Goal: Navigation & Orientation: Find specific page/section

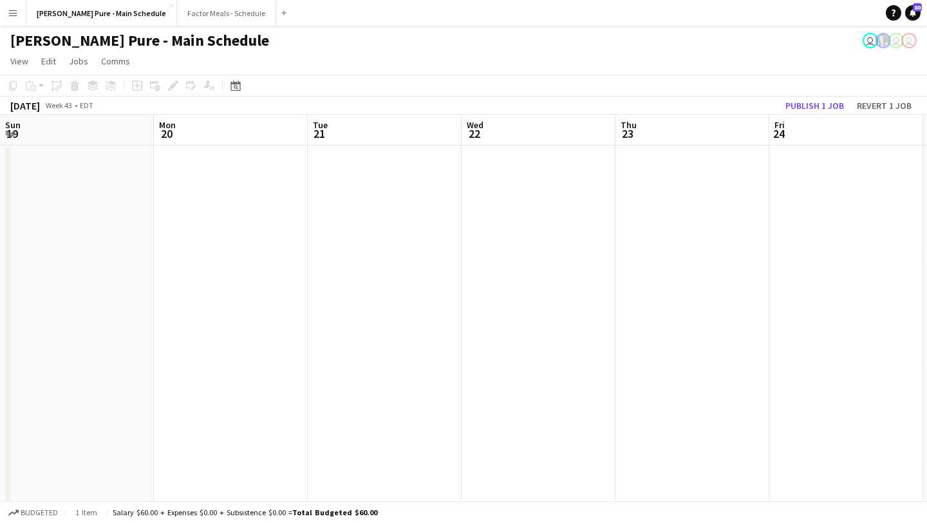
scroll to position [0, 295]
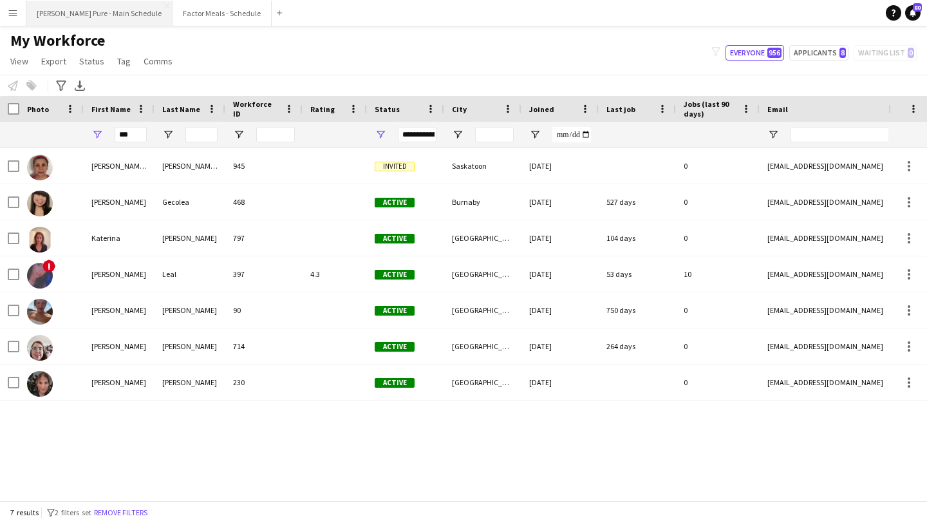
click at [80, 15] on button "[PERSON_NAME] Pure - Main Schedule Close" at bounding box center [99, 13] width 146 height 25
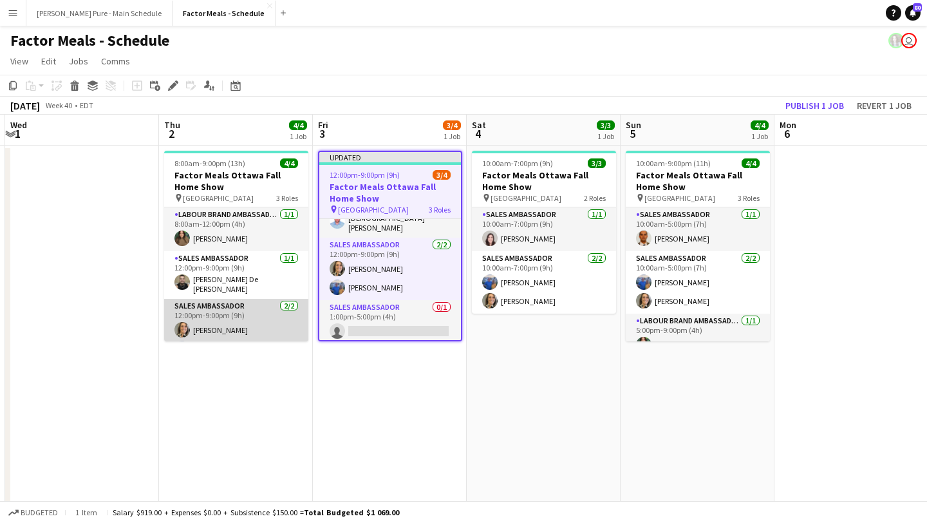
scroll to position [0, 466]
